Goal: Task Accomplishment & Management: Complete application form

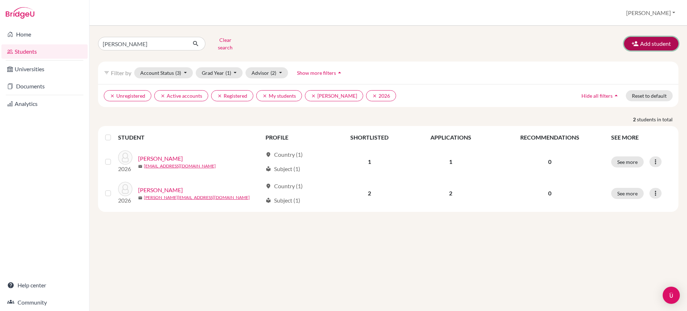
click at [646, 40] on button "Add student" at bounding box center [651, 44] width 54 height 14
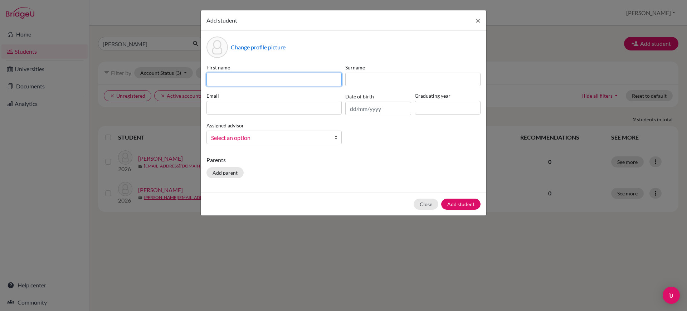
click at [290, 82] on input at bounding box center [273, 80] width 135 height 14
type input "[PERSON_NAME]"
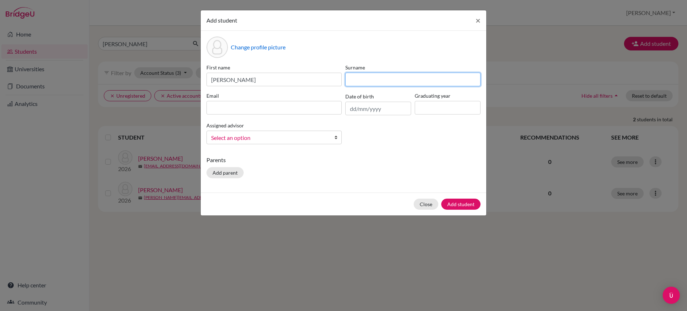
click at [402, 80] on input at bounding box center [412, 80] width 135 height 14
type input "[PERSON_NAME]"
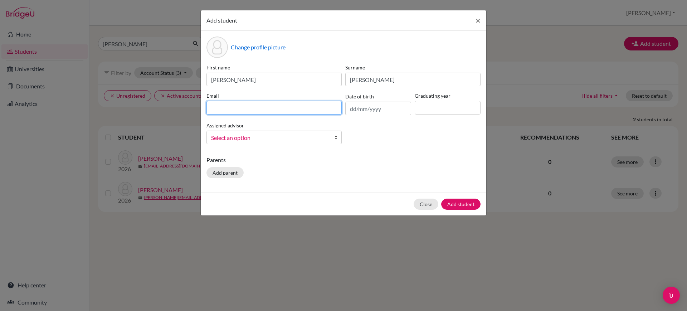
click at [261, 108] on input at bounding box center [273, 108] width 135 height 14
type input "/"
type input "[PERSON_NAME][EMAIL_ADDRESS][PERSON_NAME][DOMAIN_NAME]"
click at [404, 107] on input "text" at bounding box center [378, 109] width 66 height 14
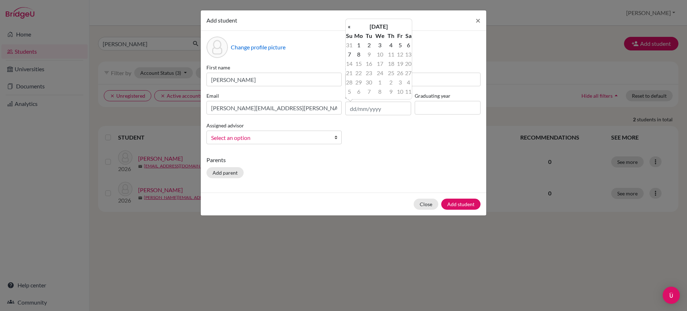
click at [380, 27] on th "[DATE]" at bounding box center [379, 26] width 52 height 9
click at [380, 27] on th "2025" at bounding box center [379, 28] width 52 height 9
click at [351, 28] on th "«" at bounding box center [348, 28] width 7 height 9
click at [352, 28] on th "«" at bounding box center [348, 28] width 7 height 9
click at [387, 87] on span "2009" at bounding box center [386, 85] width 15 height 19
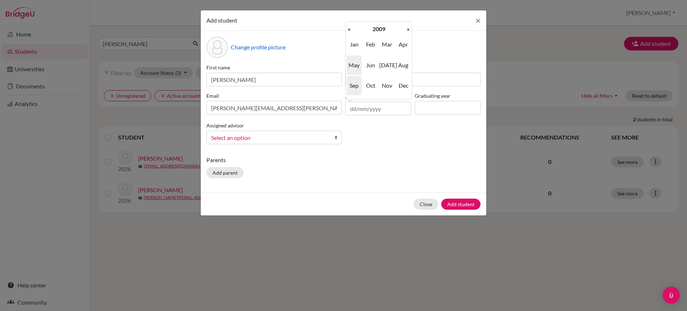
click at [355, 66] on span "May" at bounding box center [353, 64] width 15 height 19
click at [367, 25] on th "[DATE]" at bounding box center [379, 26] width 52 height 9
click at [384, 46] on span "Mar" at bounding box center [386, 44] width 15 height 19
click at [369, 71] on td "17" at bounding box center [368, 72] width 9 height 9
type input "[DATE]"
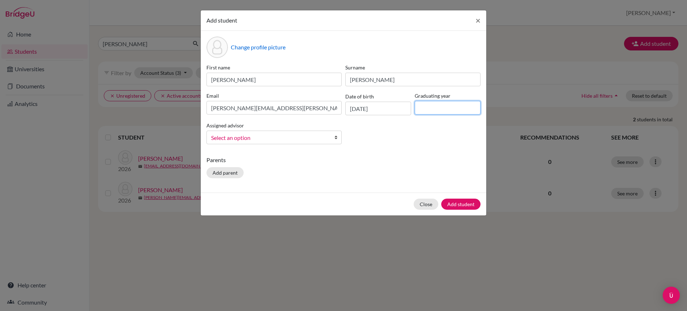
click at [448, 105] on input at bounding box center [447, 108] width 66 height 14
click at [462, 102] on input at bounding box center [447, 108] width 66 height 14
type input "2027"
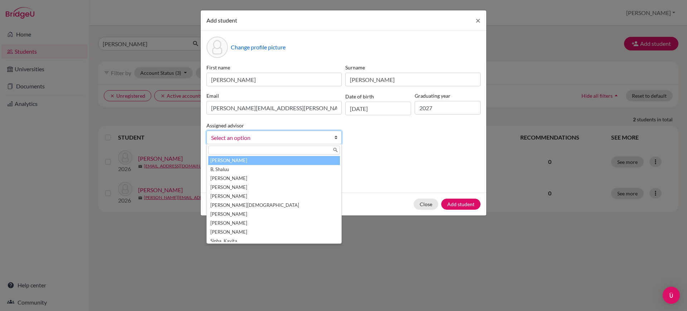
click at [276, 134] on span "Select an option" at bounding box center [269, 137] width 117 height 9
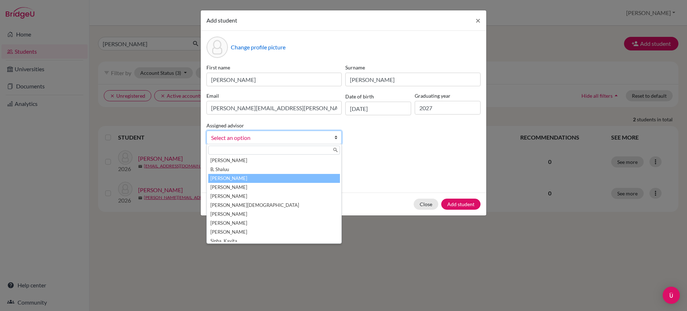
click at [264, 178] on li "[PERSON_NAME]" at bounding box center [274, 178] width 132 height 9
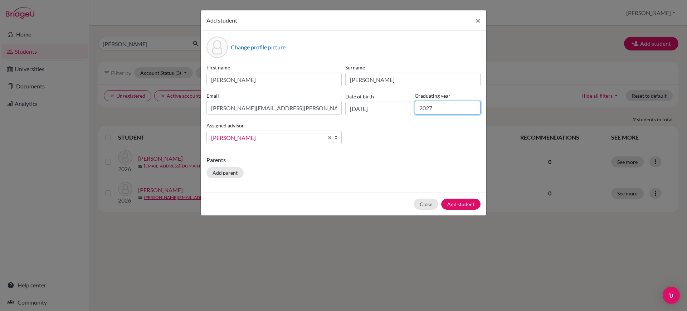
click at [441, 109] on input "2027" at bounding box center [447, 108] width 66 height 14
click at [460, 201] on button "Add student" at bounding box center [460, 203] width 39 height 11
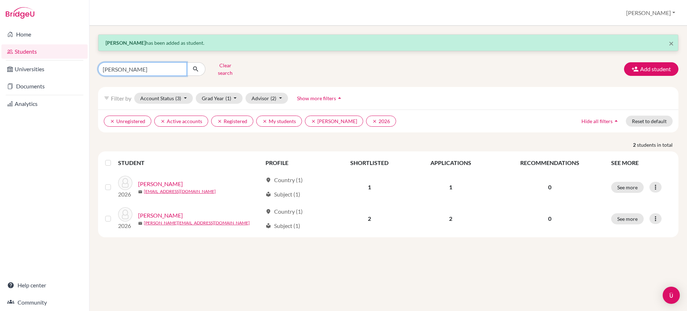
click at [165, 63] on input "[PERSON_NAME]" at bounding box center [142, 69] width 89 height 14
type input "[PERSON_NAME]"
click at [197, 67] on icon "submit" at bounding box center [195, 68] width 7 height 7
